Goal: Task Accomplishment & Management: Use online tool/utility

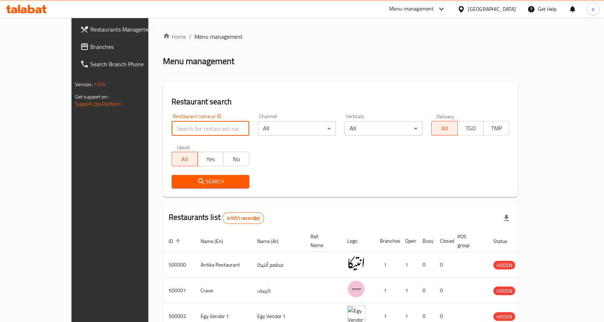
click at [179, 124] on input "search" at bounding box center [210, 128] width 78 height 15
paste input "777332"
type input "777332"
click button "Search" at bounding box center [210, 181] width 78 height 13
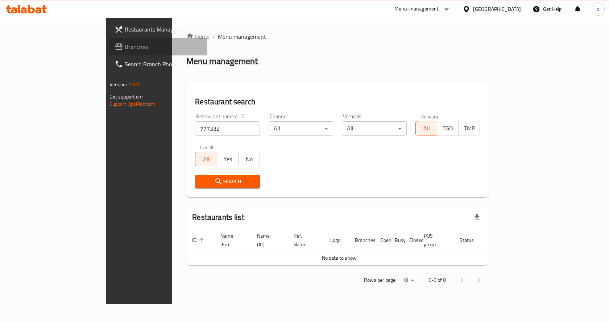
click at [125, 43] on span "Branches" at bounding box center [163, 46] width 77 height 9
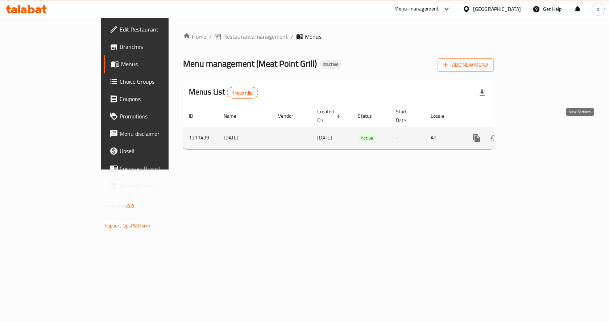
click at [533, 134] on icon "enhanced table" at bounding box center [529, 138] width 9 height 9
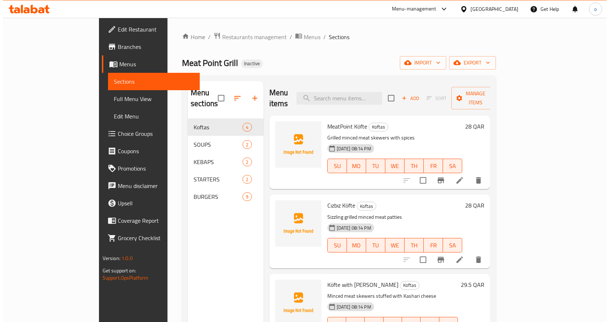
scroll to position [13, 0]
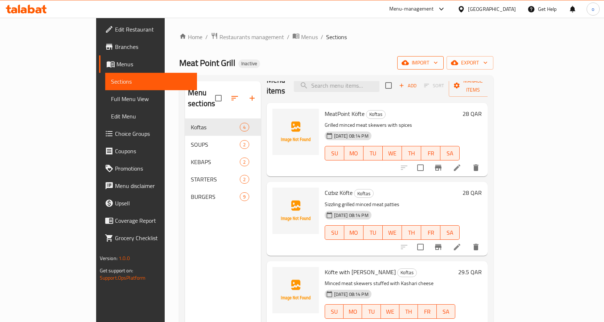
click at [438, 67] on span "import" at bounding box center [420, 62] width 35 height 9
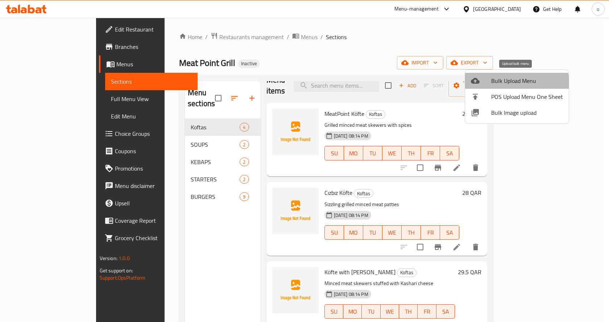
click at [505, 83] on span "Bulk Upload Menu" at bounding box center [527, 81] width 72 height 9
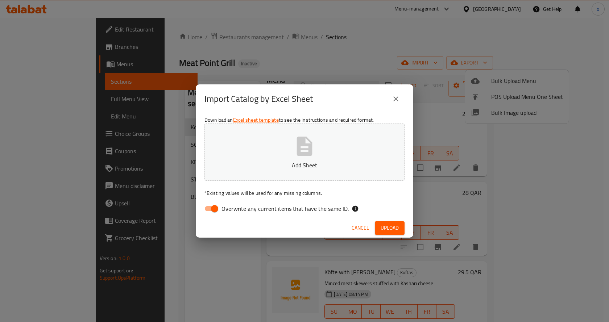
click at [206, 207] on input "Overwrite any current items that have the same ID." at bounding box center [214, 209] width 41 height 14
checkbox input "false"
click at [244, 166] on p "Add Sheet" at bounding box center [305, 165] width 178 height 9
click at [395, 226] on span "Upload" at bounding box center [390, 228] width 18 height 9
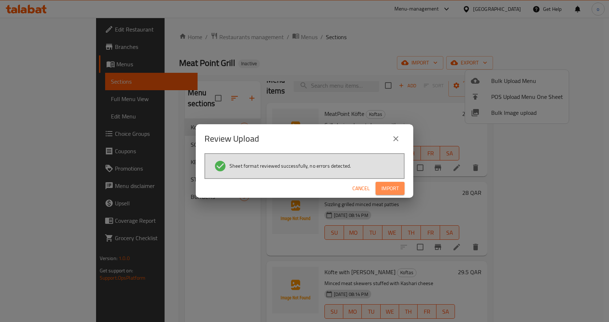
click at [384, 189] on span "Import" at bounding box center [389, 188] width 17 height 9
